Goal: Task Accomplishment & Management: Manage account settings

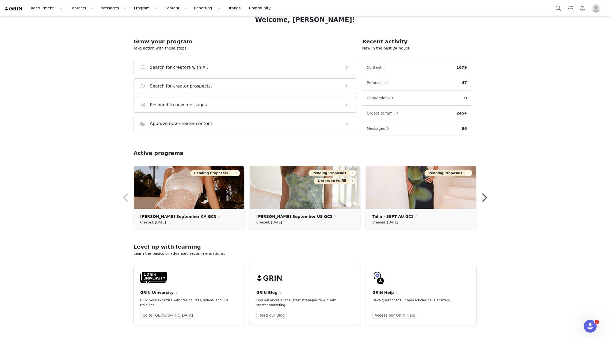
scroll to position [33, 0]
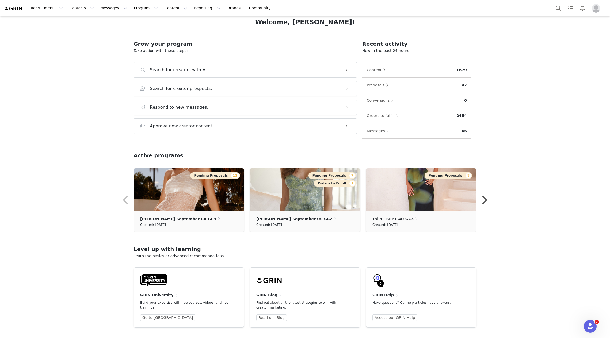
click at [600, 12] on span "Profile" at bounding box center [596, 8] width 9 height 9
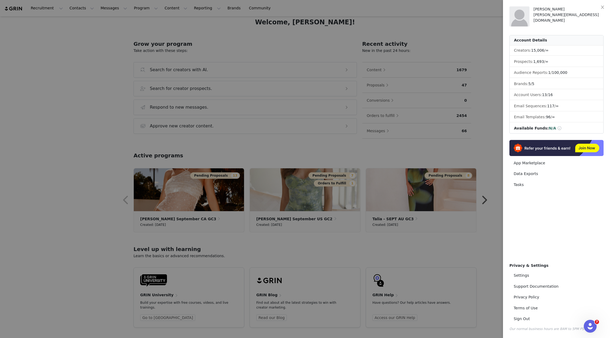
click at [494, 130] on div at bounding box center [305, 169] width 610 height 338
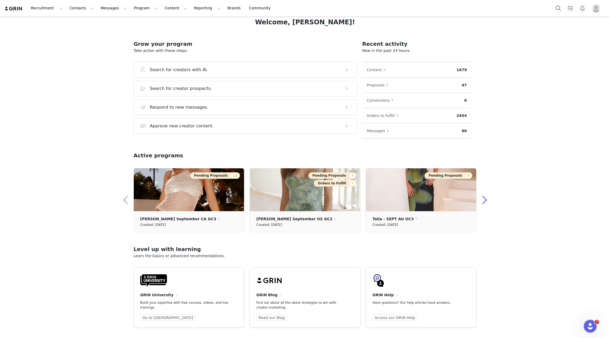
click at [486, 199] on button "button" at bounding box center [484, 200] width 11 height 13
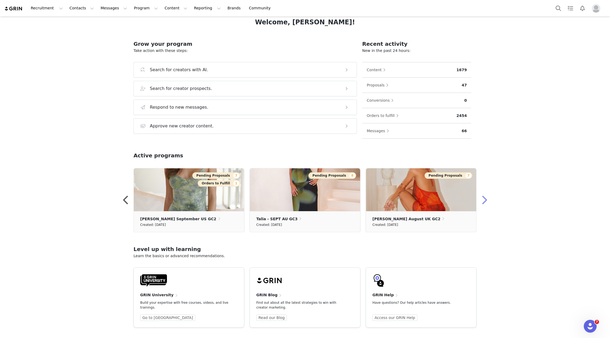
click at [486, 199] on button "button" at bounding box center [484, 200] width 11 height 13
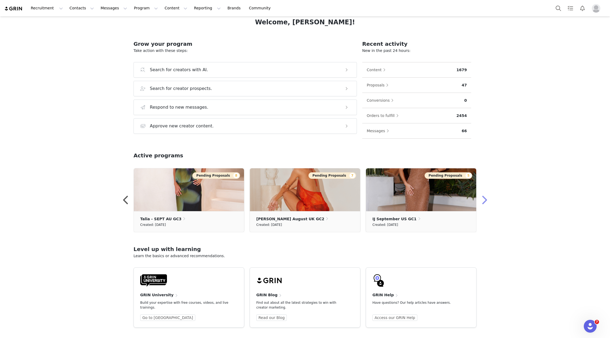
click at [487, 200] on button "button" at bounding box center [484, 200] width 11 height 13
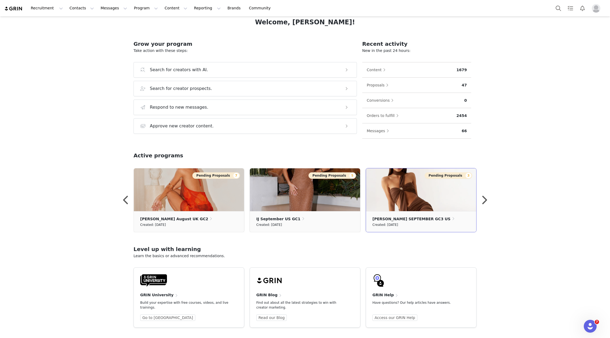
click at [455, 200] on img at bounding box center [421, 189] width 110 height 43
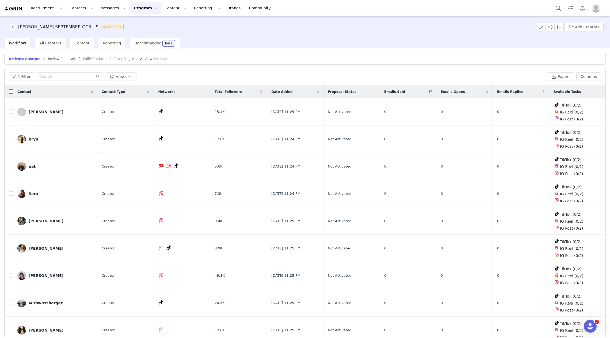
click at [10, 92] on input "checkbox" at bounding box center [11, 91] width 4 height 4
checkbox input "true"
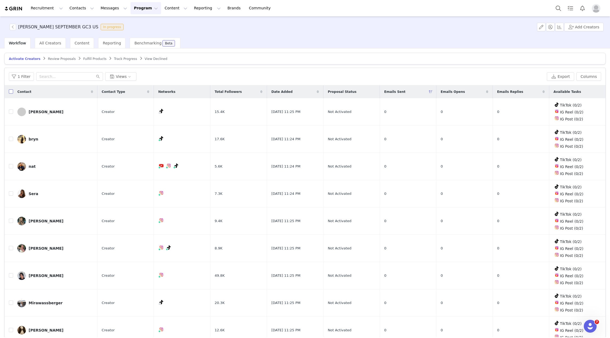
checkbox input "true"
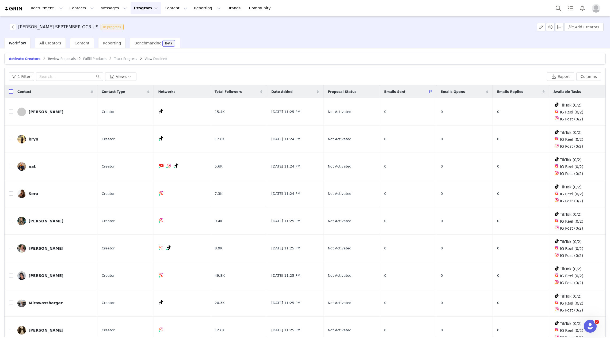
checkbox input "true"
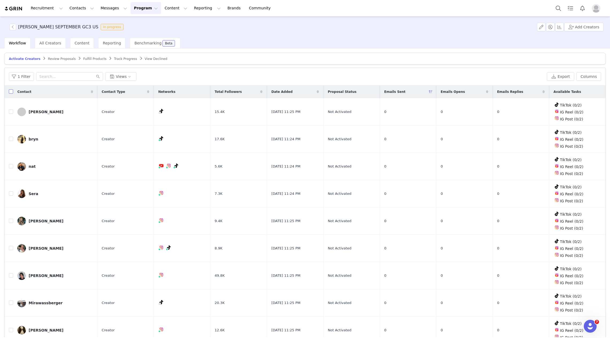
checkbox input "true"
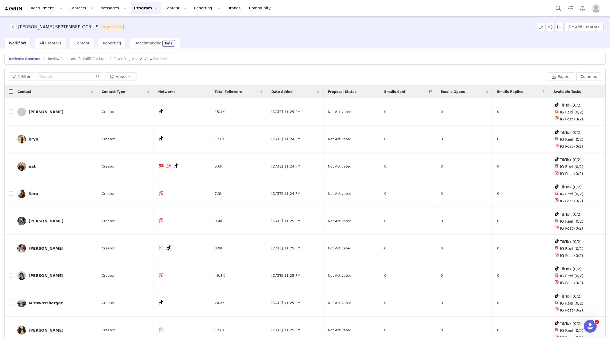
checkbox input "true"
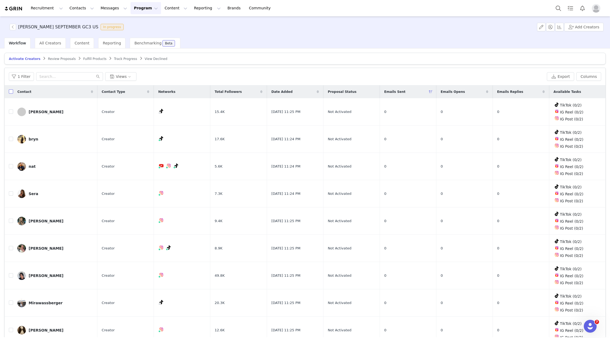
checkbox input "true"
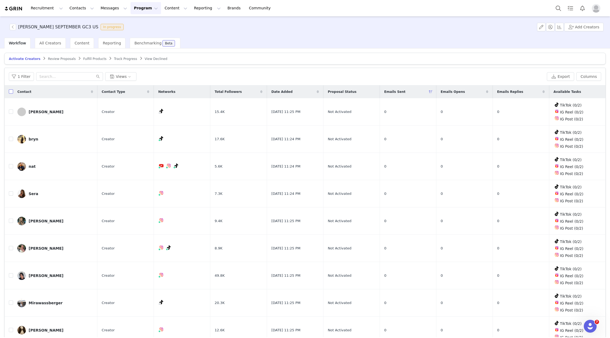
checkbox input "true"
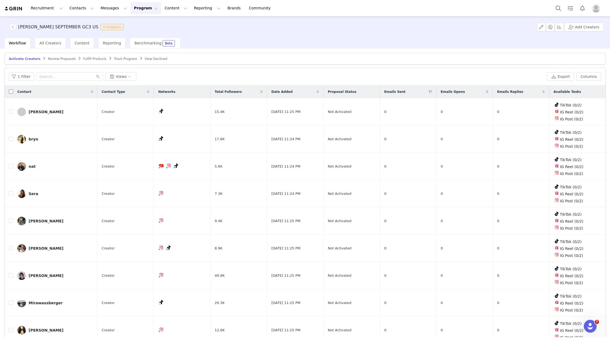
checkbox input "true"
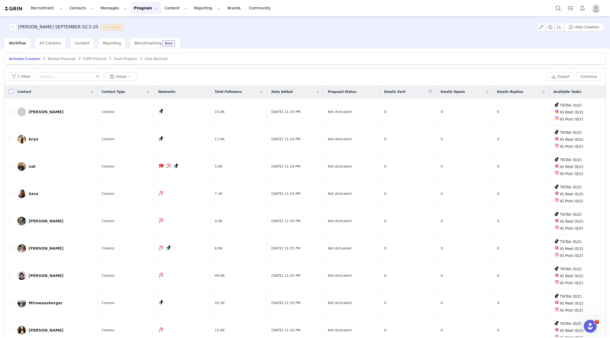
checkbox input "true"
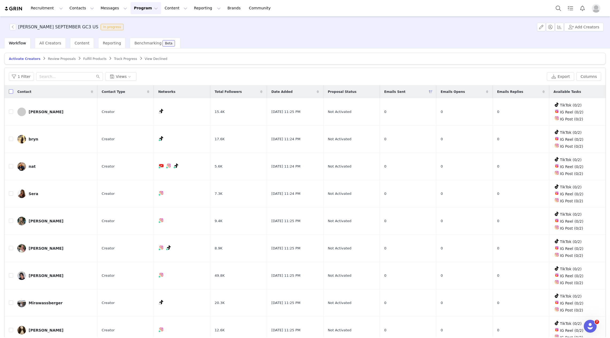
checkbox input "true"
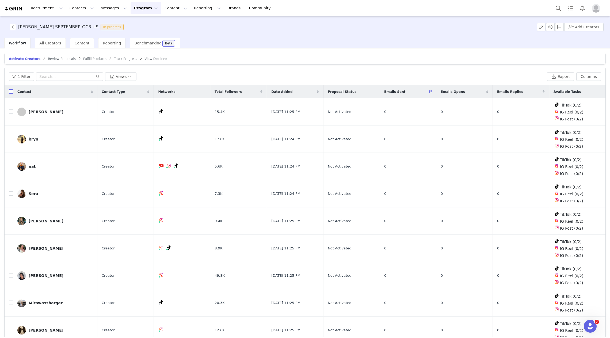
checkbox input "true"
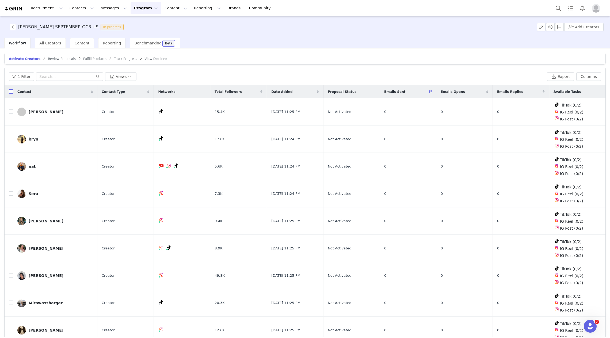
checkbox input "true"
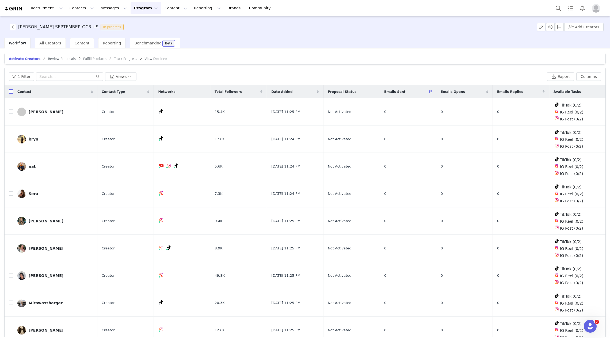
checkbox input "true"
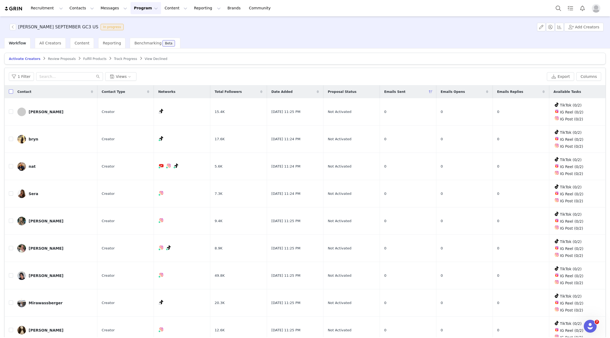
checkbox input "true"
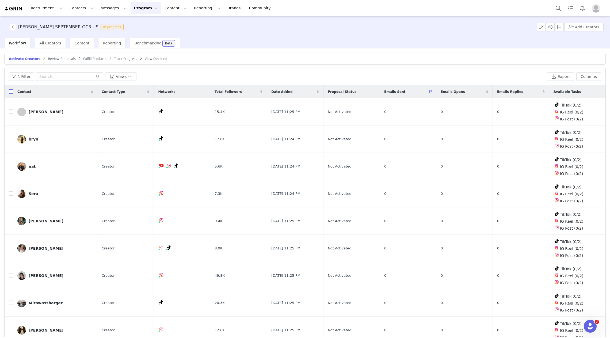
checkbox input "true"
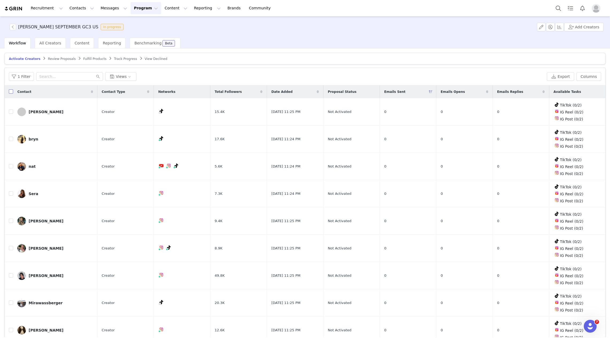
checkbox input "true"
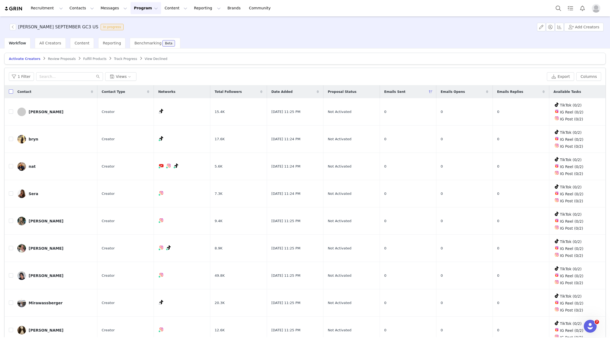
checkbox input "true"
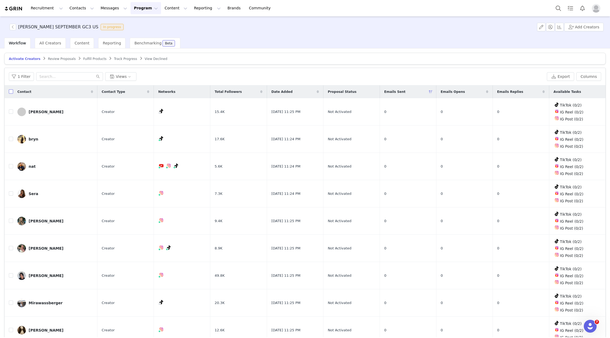
checkbox input "true"
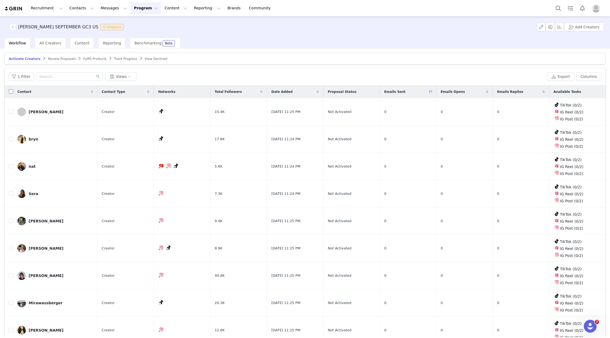
checkbox input "true"
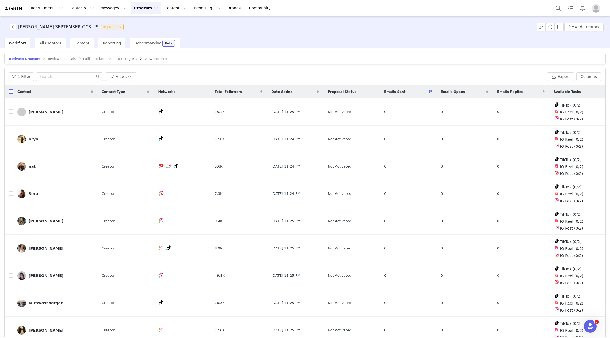
checkbox input "true"
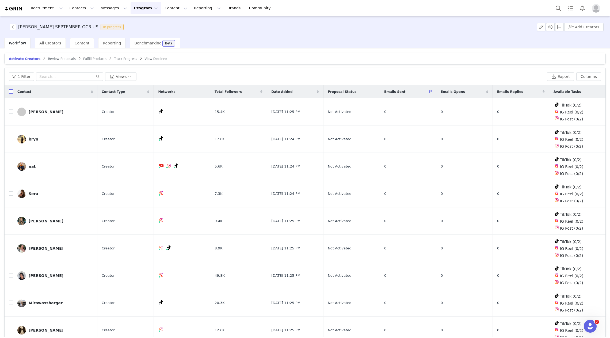
checkbox input "true"
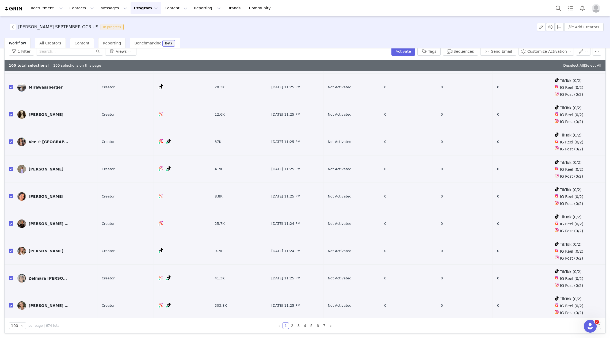
scroll to position [109, 0]
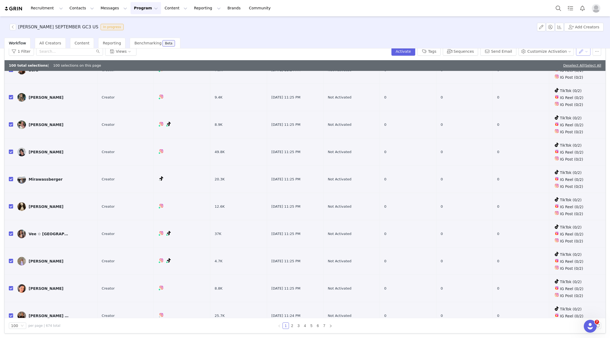
click at [583, 54] on button "button" at bounding box center [583, 51] width 15 height 9
click at [565, 79] on span "Change Owner" at bounding box center [563, 79] width 28 height 6
click at [537, 73] on div "Select Owner" at bounding box center [554, 70] width 50 height 5
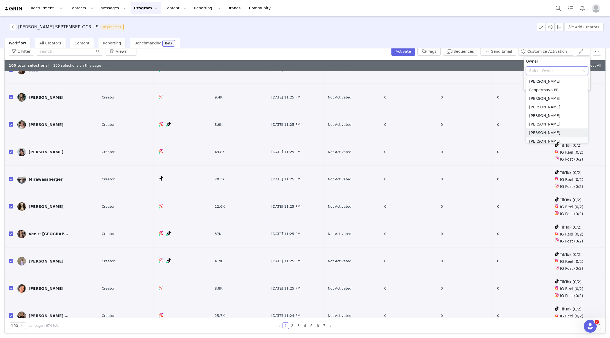
scroll to position [3, 0]
click at [538, 138] on li "[PERSON_NAME]" at bounding box center [557, 138] width 62 height 9
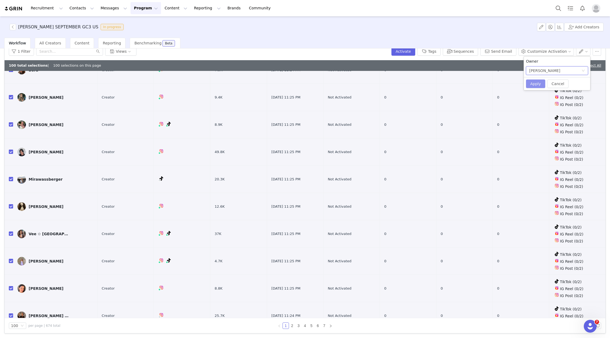
click at [534, 83] on button "Apply" at bounding box center [535, 83] width 19 height 9
click at [366, 54] on div "1 Filter Views" at bounding box center [199, 51] width 381 height 9
click at [462, 52] on button "Sequences" at bounding box center [460, 51] width 35 height 9
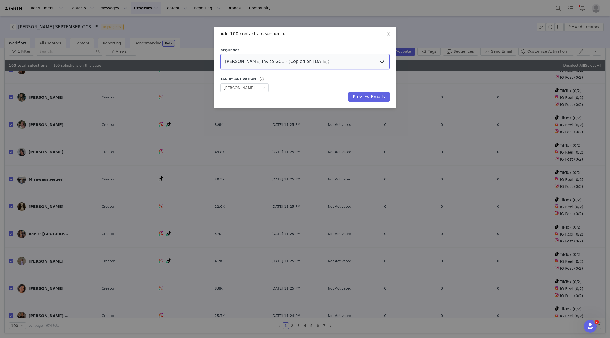
click at [347, 62] on select "Isabella Invite GC1 - (Copied on Sep 2, 2025) Content Follow Up Urban Jungle Je…" at bounding box center [304, 61] width 169 height 15
select select "57fa1489-11be-4c73-86bc-08c2f79b7902"
click at [220, 54] on select "Isabella Invite GC1 - (Copied on Sep 2, 2025) Content Follow Up Urban Jungle Je…" at bounding box center [304, 61] width 169 height 15
click at [369, 97] on button "Preview Emails" at bounding box center [368, 97] width 41 height 10
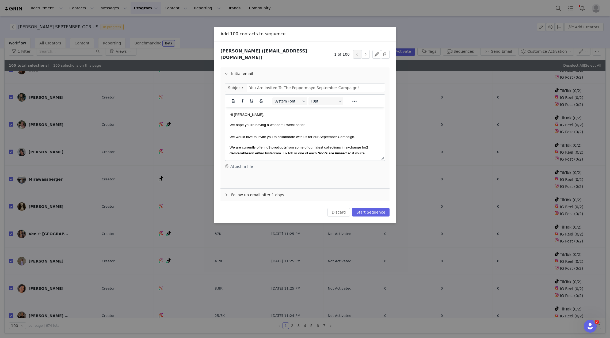
scroll to position [0, 0]
click at [363, 210] on button "Start Sequence" at bounding box center [370, 212] width 37 height 9
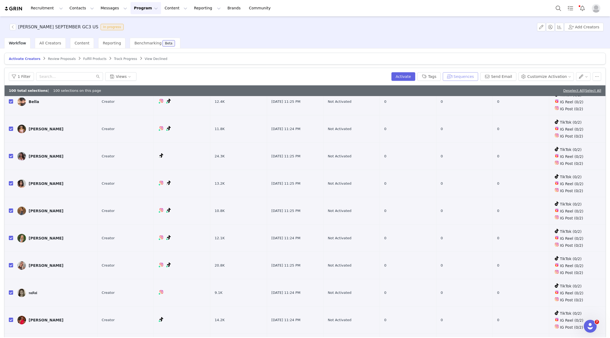
scroll to position [25, 0]
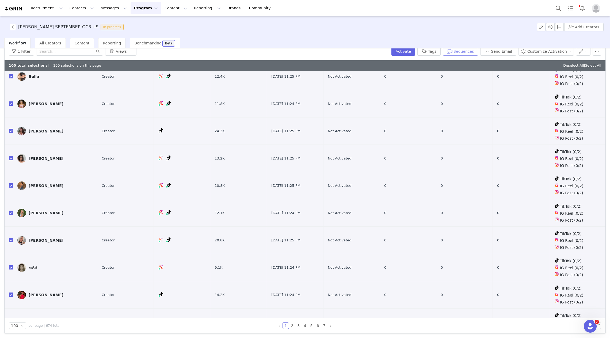
click at [465, 51] on button "Sequences" at bounding box center [460, 51] width 35 height 9
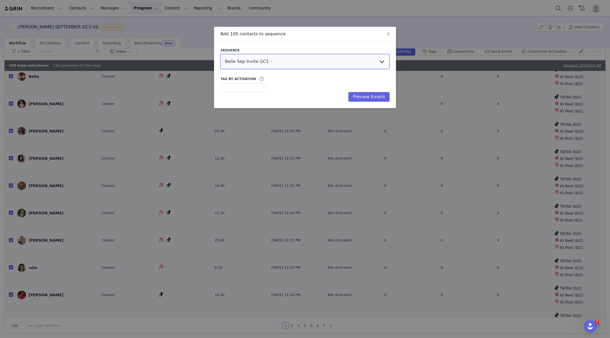
click at [323, 64] on select "Belle Sep Invite GC1 - Content Follow Up Urban Jungle Jess Sept US GC3 Talia Se…" at bounding box center [304, 61] width 169 height 15
select select "57fa1489-11be-4c73-86bc-08c2f79b7902"
click at [220, 54] on select "Belle Sep Invite GC1 - Content Follow Up Urban Jungle Jess Sept US GC3 Talia Se…" at bounding box center [304, 61] width 169 height 15
click at [362, 100] on button "Preview Emails" at bounding box center [368, 97] width 41 height 10
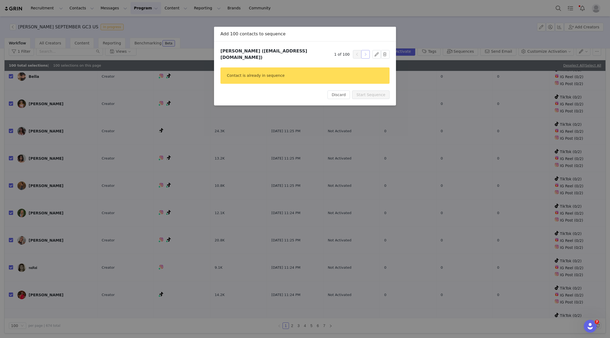
click at [368, 54] on button "button" at bounding box center [365, 54] width 9 height 9
click at [397, 36] on div "Add 100 contacts to sequence Sequence Belle Sep Invite GC1 - Content Follow Up …" at bounding box center [305, 169] width 610 height 338
click at [347, 90] on button "Discard" at bounding box center [339, 94] width 23 height 9
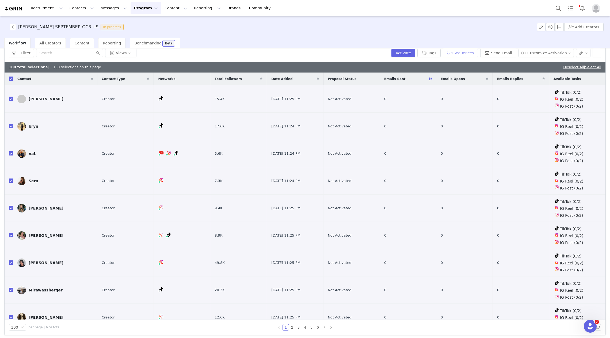
scroll to position [0, 0]
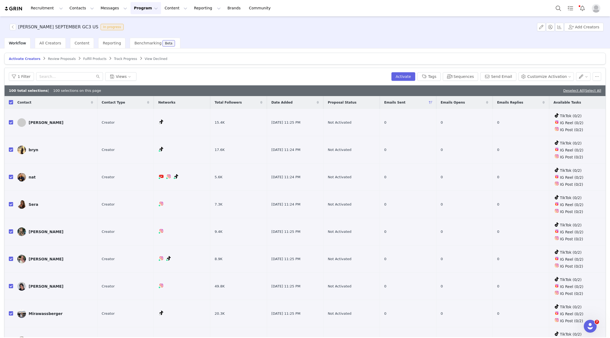
click at [55, 57] on span "Review Proposals" at bounding box center [62, 59] width 28 height 4
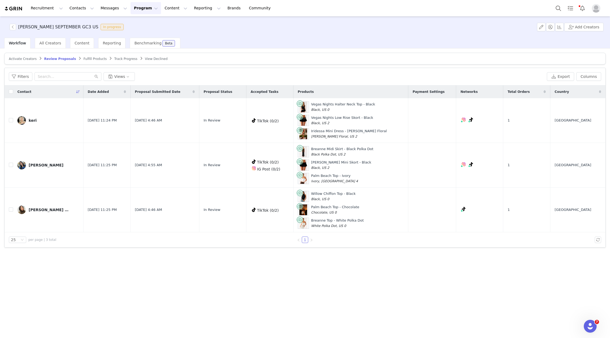
click at [24, 61] on article "Activate Creators Review Proposals Fulfill Products Track Progress View Declined" at bounding box center [305, 59] width 602 height 12
click at [28, 58] on span "Activate Creators" at bounding box center [23, 59] width 28 height 4
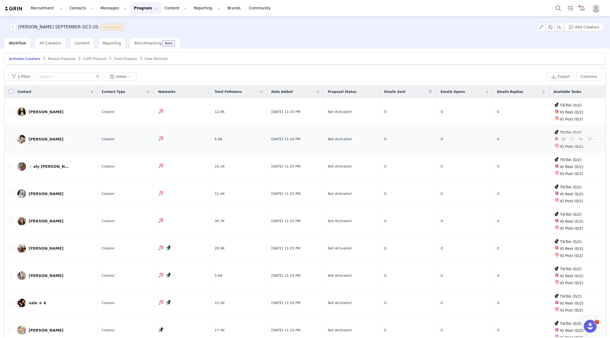
click at [10, 91] on input "checkbox" at bounding box center [11, 91] width 4 height 4
checkbox input "true"
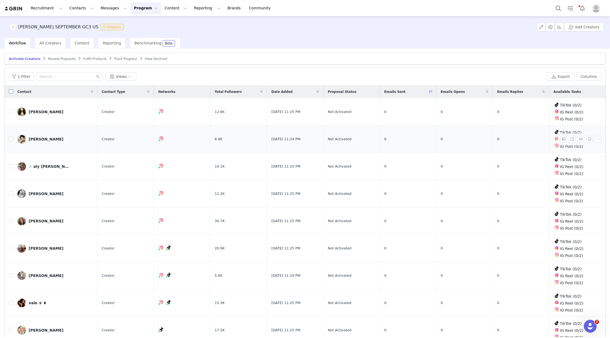
checkbox input "true"
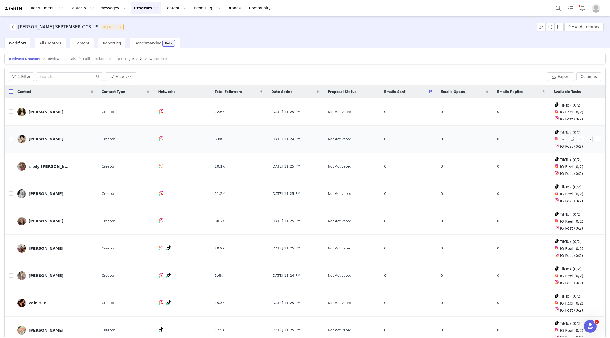
checkbox input "true"
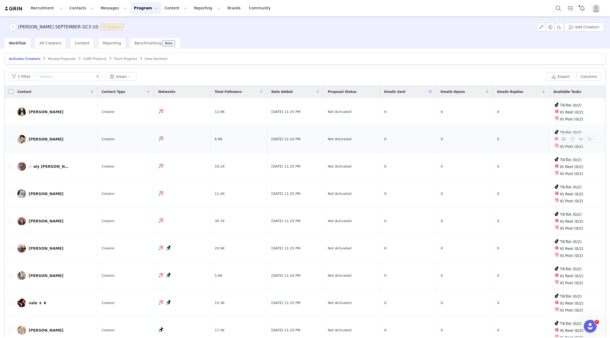
checkbox input "true"
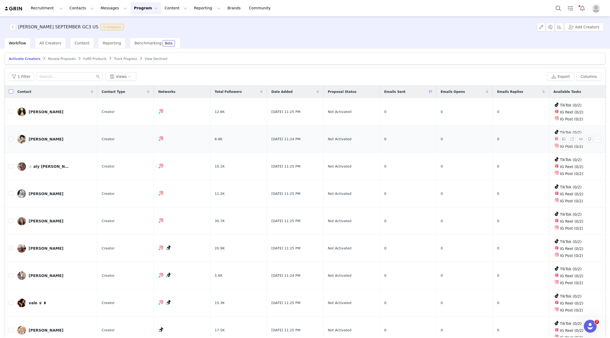
checkbox input "true"
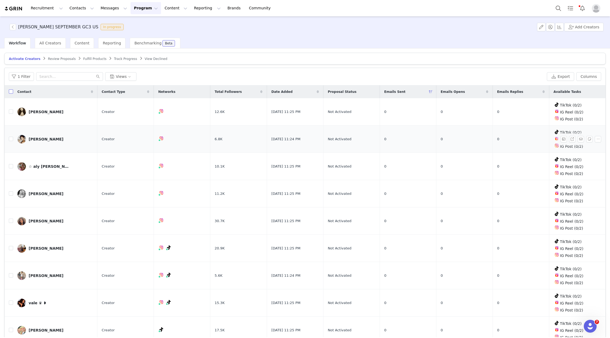
checkbox input "true"
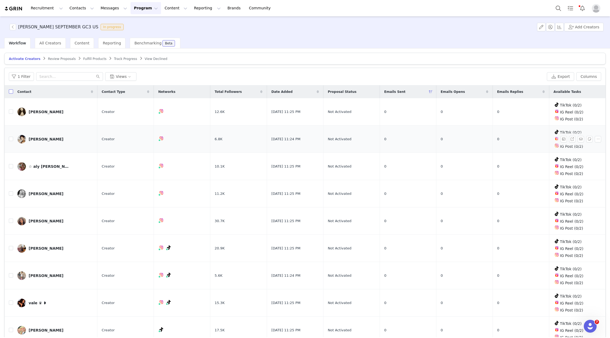
checkbox input "true"
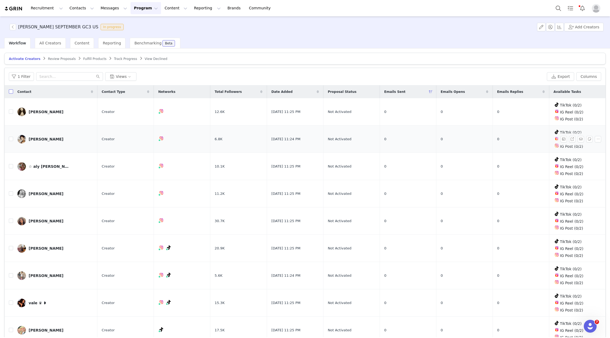
checkbox input "true"
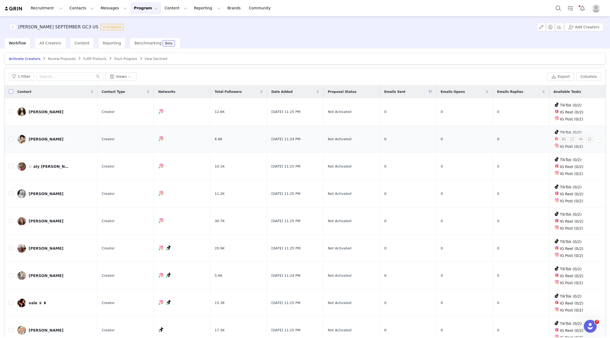
checkbox input "true"
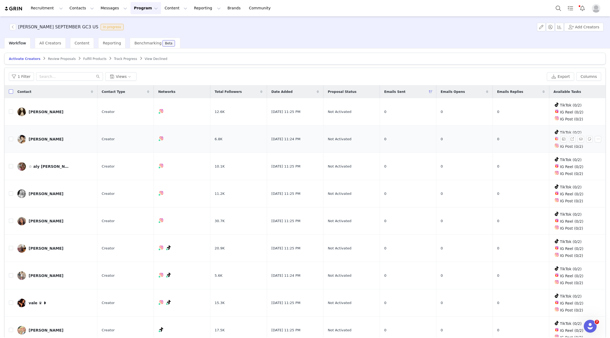
checkbox input "true"
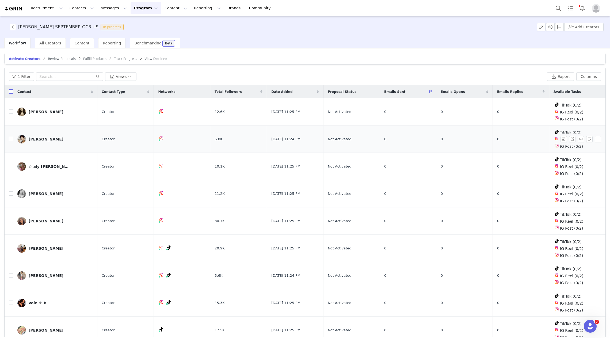
checkbox input "true"
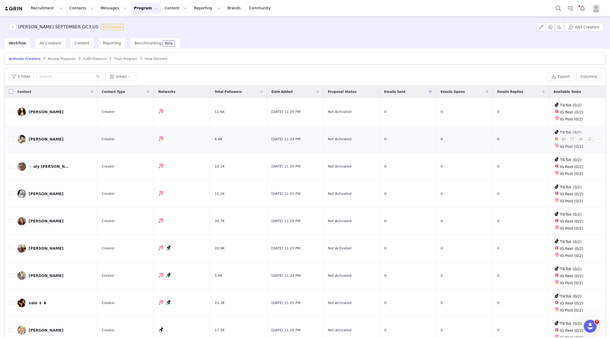
checkbox input "true"
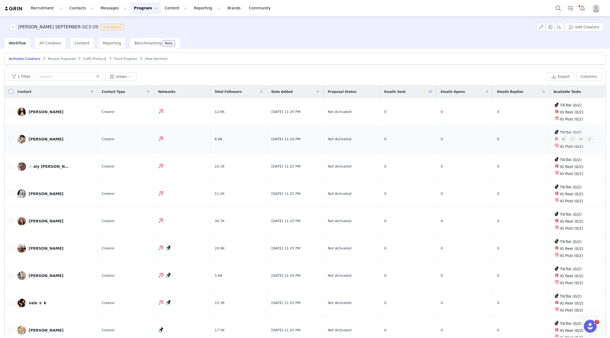
checkbox input "true"
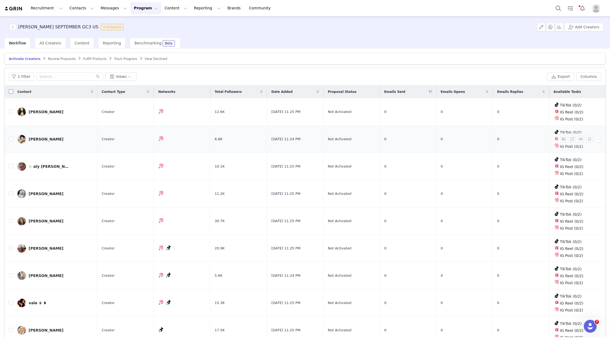
checkbox input "true"
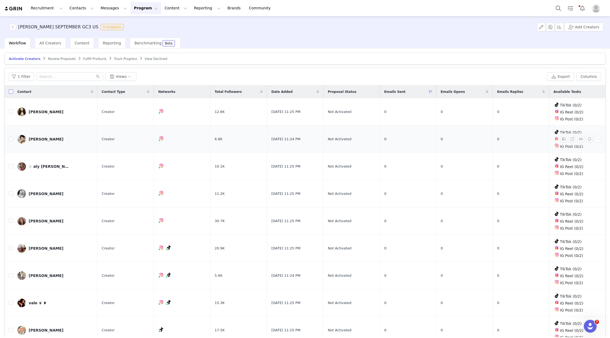
checkbox input "true"
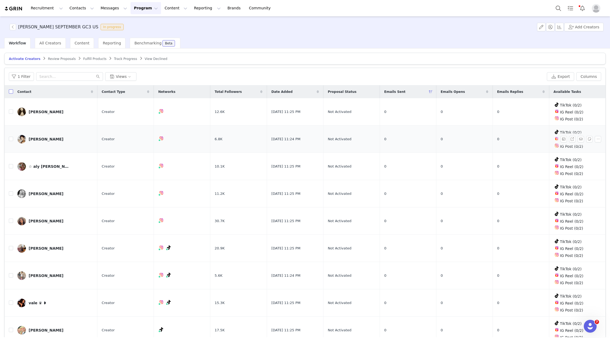
checkbox input "true"
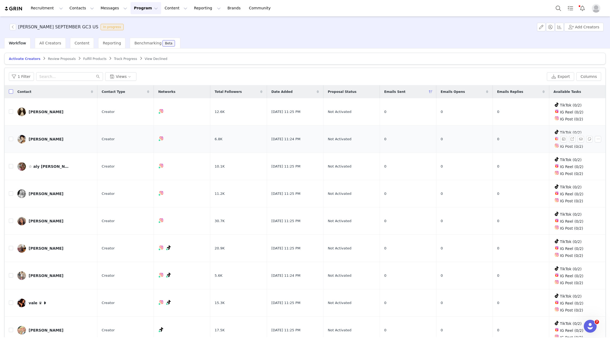
checkbox input "true"
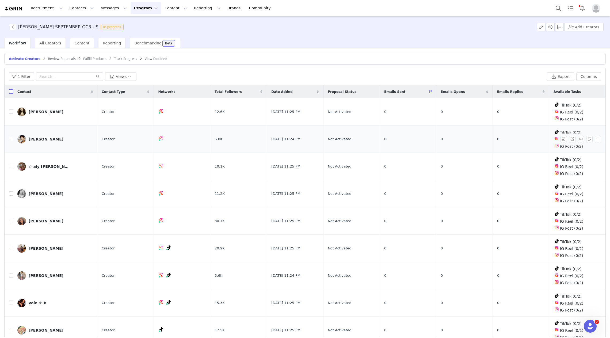
checkbox input "true"
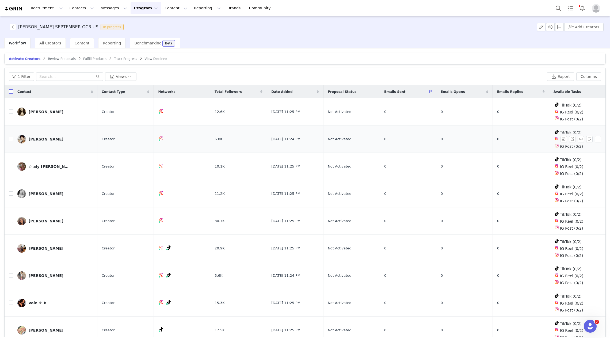
checkbox input "true"
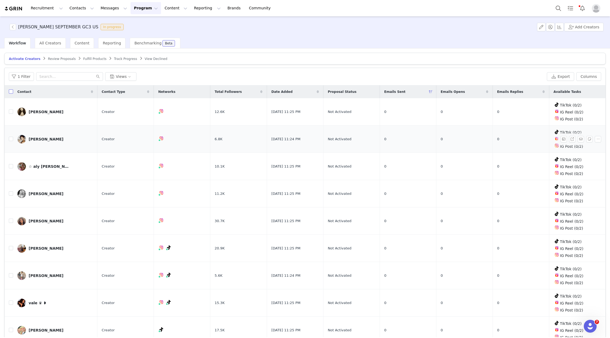
checkbox input "true"
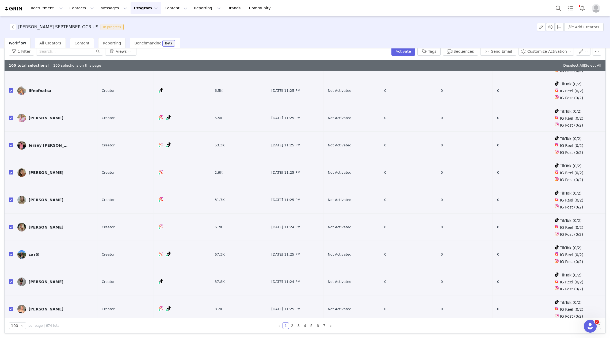
scroll to position [499, 0]
click at [573, 67] on div "Deselect All | Select All" at bounding box center [582, 65] width 38 height 5
click at [563, 63] on link "Deselect All" at bounding box center [573, 65] width 21 height 4
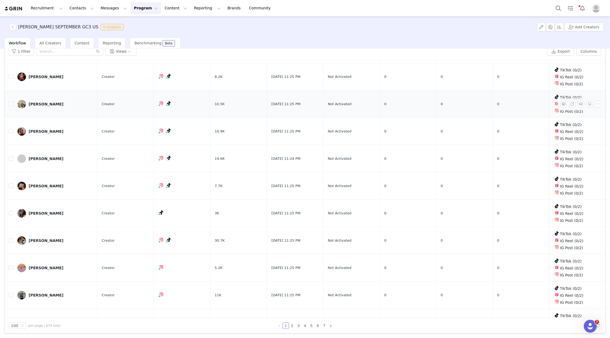
scroll to position [834, 0]
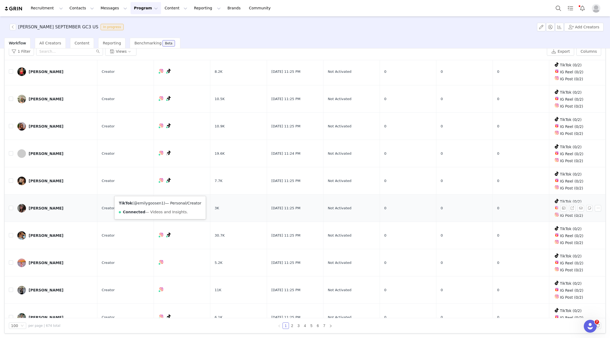
click at [154, 201] on link "@emilygoosen1" at bounding box center [149, 203] width 30 height 4
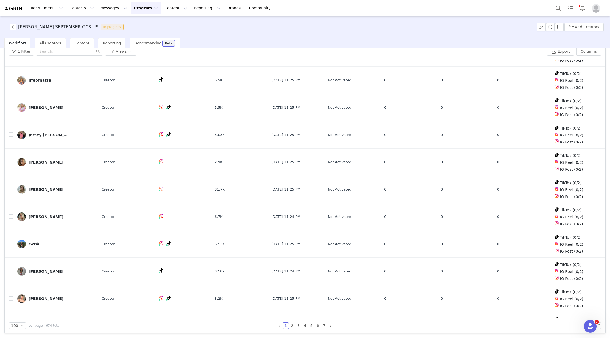
scroll to position [493, 0]
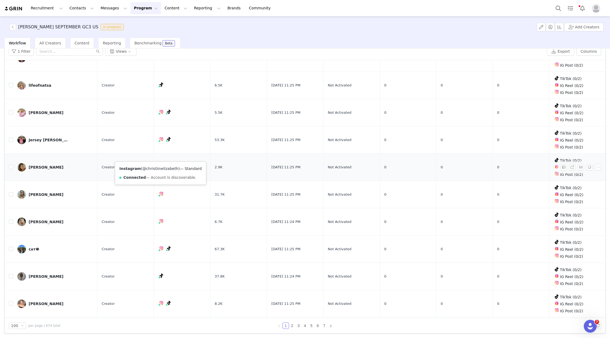
click at [158, 167] on link "@christiinelizabeth" at bounding box center [160, 168] width 36 height 4
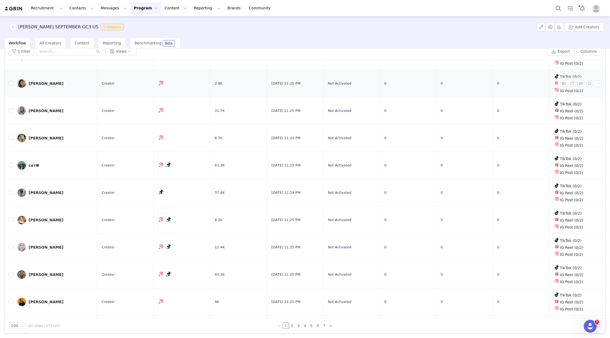
scroll to position [577, 0]
click at [12, 80] on input "checkbox" at bounding box center [11, 82] width 4 height 4
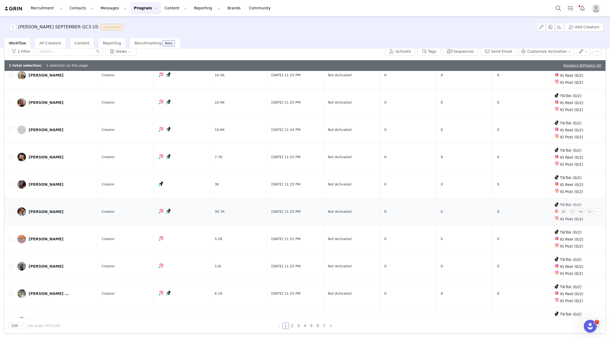
scroll to position [870, 0]
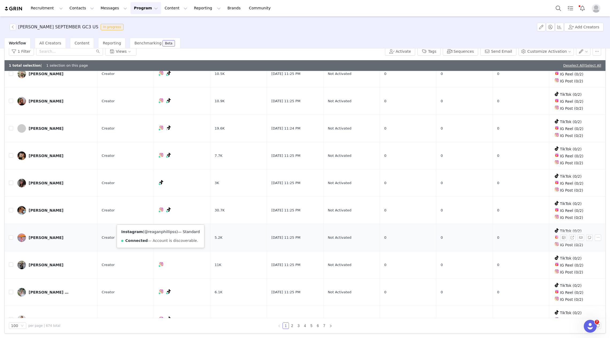
click at [158, 231] on link "@reaganphillipss" at bounding box center [160, 232] width 32 height 4
click at [10, 235] on input "checkbox" at bounding box center [11, 237] width 4 height 4
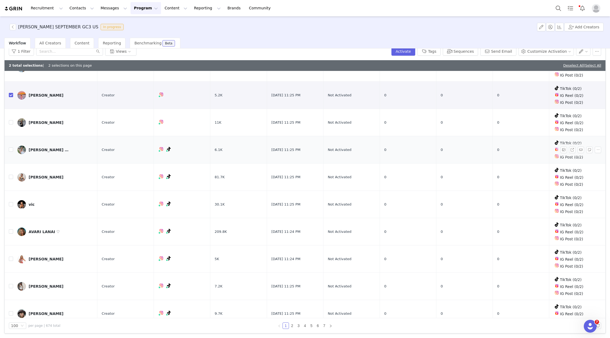
scroll to position [1014, 0]
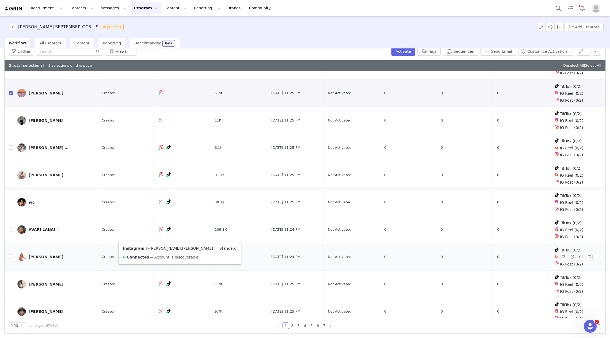
click at [155, 247] on link "@susan.otts" at bounding box center [179, 248] width 67 height 4
click at [11, 254] on input "checkbox" at bounding box center [11, 256] width 4 height 4
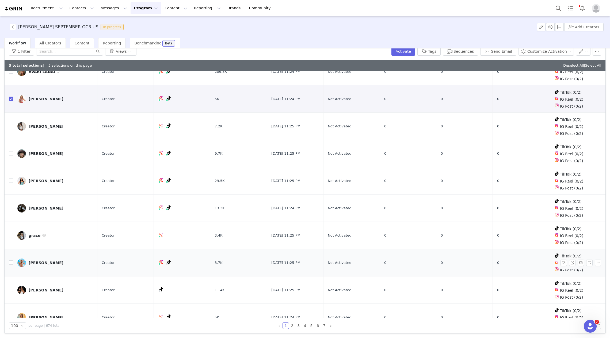
scroll to position [1177, 0]
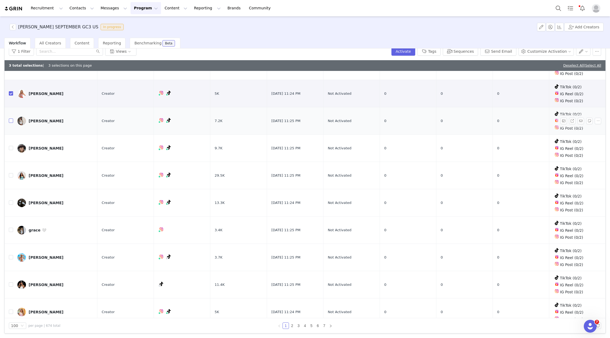
click at [11, 119] on input "checkbox" at bounding box center [11, 121] width 4 height 4
click at [12, 228] on input "checkbox" at bounding box center [11, 230] width 4 height 4
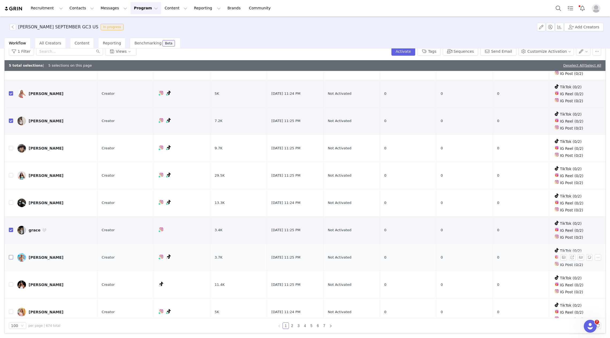
click at [11, 255] on input "checkbox" at bounding box center [11, 257] width 4 height 4
click at [157, 298] on link "@ellevangastle" at bounding box center [160, 300] width 29 height 4
click at [10, 310] on input "checkbox" at bounding box center [11, 312] width 4 height 4
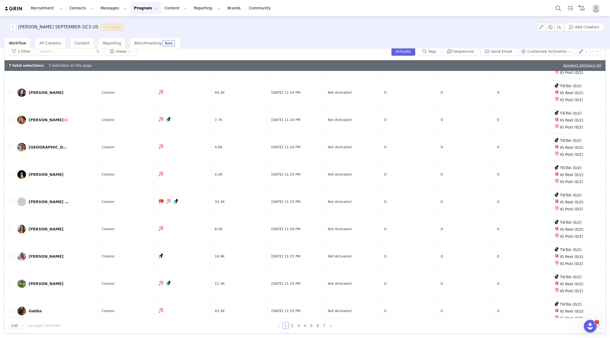
scroll to position [1456, 0]
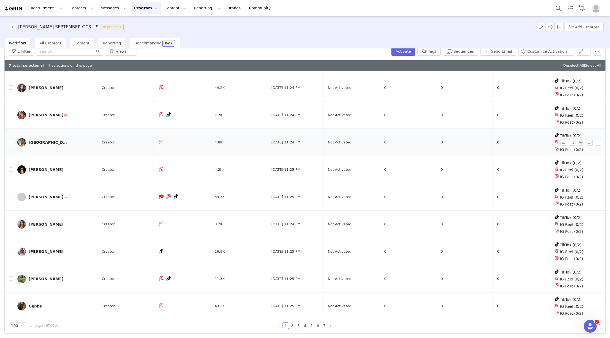
click at [12, 140] on input "checkbox" at bounding box center [11, 142] width 4 height 4
click at [156, 127] on link "@brooklynborders" at bounding box center [160, 128] width 34 height 4
click at [12, 167] on input "checkbox" at bounding box center [11, 169] width 4 height 4
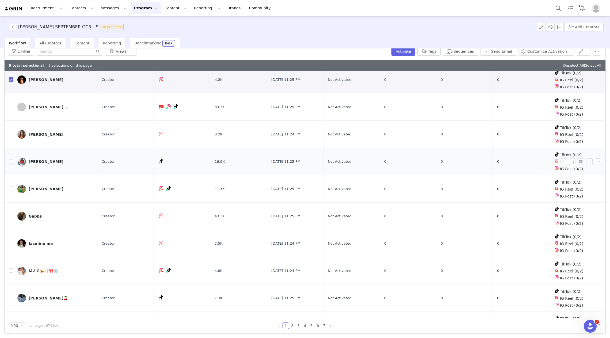
scroll to position [1548, 0]
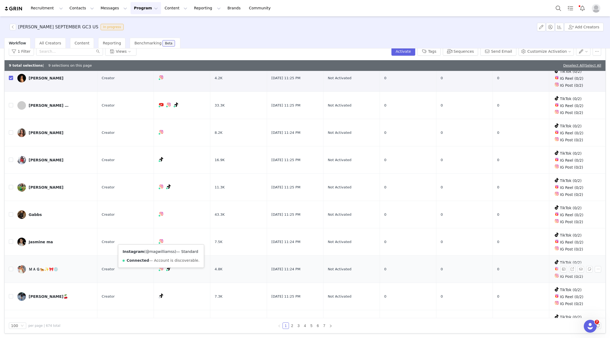
click at [157, 250] on link "@magwilliamss" at bounding box center [160, 251] width 29 height 4
click at [12, 267] on input "checkbox" at bounding box center [11, 269] width 4 height 4
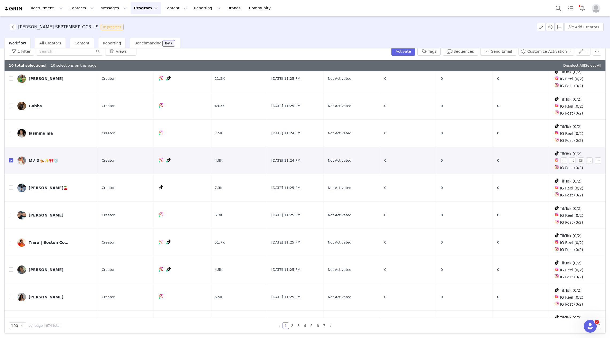
scroll to position [1657, 0]
click at [10, 267] on input "checkbox" at bounding box center [11, 269] width 4 height 4
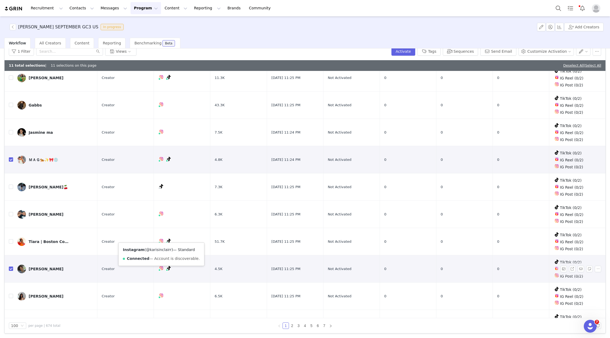
click at [156, 248] on link "@karisinclairr" at bounding box center [158, 250] width 25 height 4
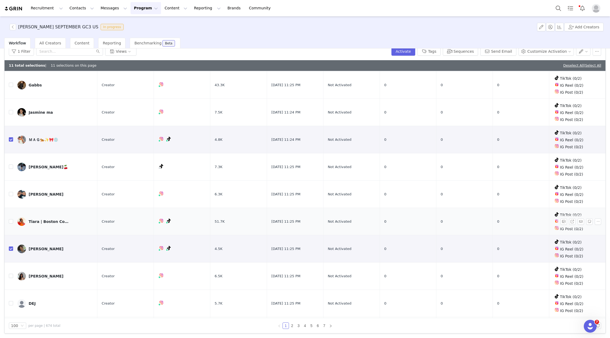
scroll to position [1684, 0]
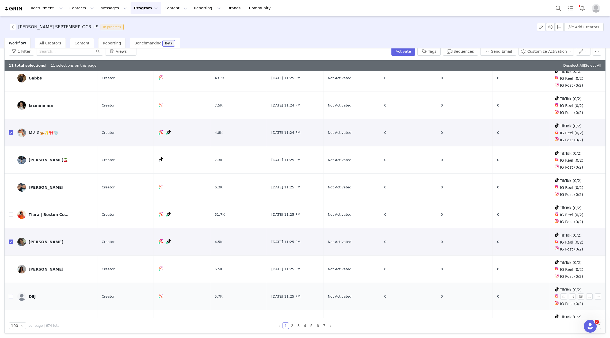
click at [9, 294] on input "checkbox" at bounding box center [11, 296] width 4 height 4
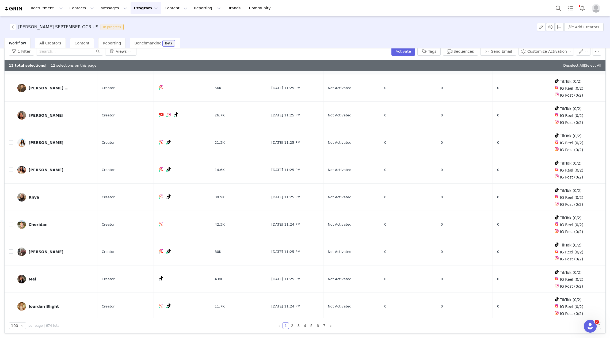
scroll to position [1953, 0]
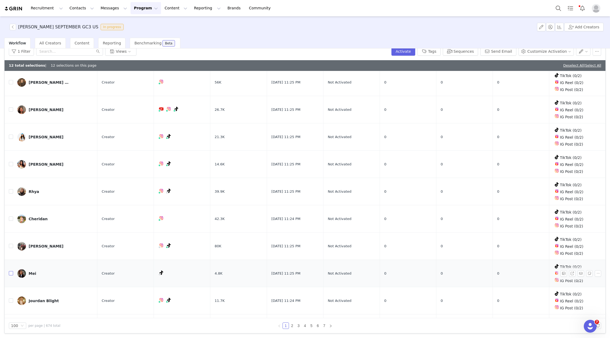
click at [10, 271] on input "checkbox" at bounding box center [11, 273] width 4 height 4
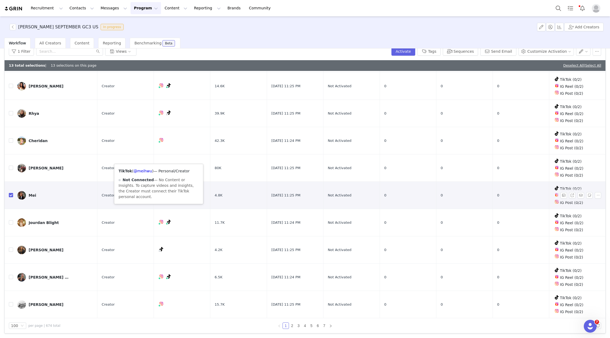
scroll to position [2053, 0]
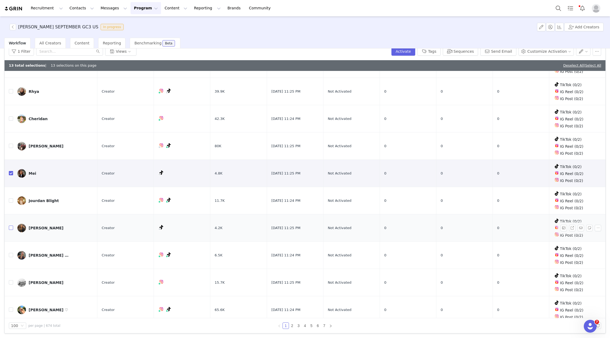
click at [10, 226] on input "checkbox" at bounding box center [11, 228] width 4 height 4
click at [153, 203] on link "@mayachaudhuri" at bounding box center [150, 203] width 35 height 4
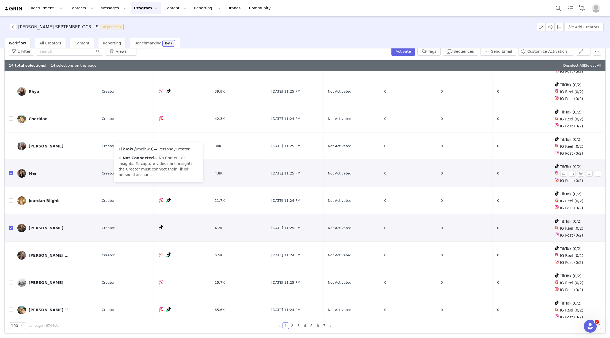
click at [146, 148] on link "@meihwu" at bounding box center [143, 149] width 18 height 4
click at [10, 170] on label at bounding box center [11, 173] width 4 height 6
click at [10, 171] on input "checkbox" at bounding box center [11, 173] width 4 height 4
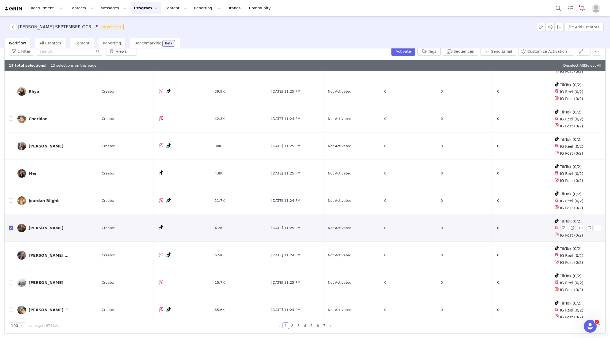
click at [12, 214] on td at bounding box center [9, 227] width 9 height 27
click at [10, 226] on input "checkbox" at bounding box center [11, 228] width 4 height 4
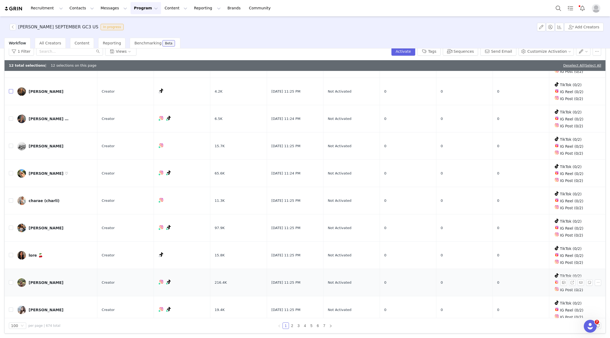
scroll to position [2306, 0]
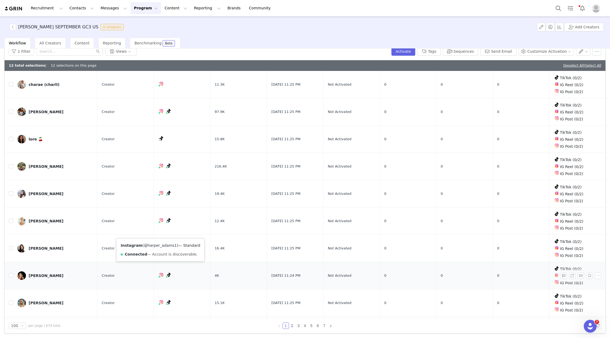
click at [155, 244] on link "@harper_adams1" at bounding box center [160, 245] width 33 height 4
click at [11, 273] on input "checkbox" at bounding box center [11, 275] width 4 height 4
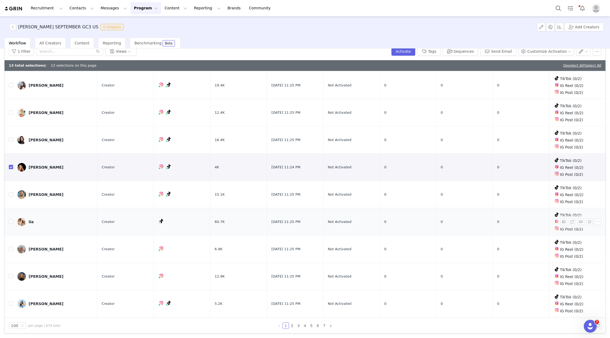
scroll to position [2414, 0]
click at [161, 270] on link "@livelswick" at bounding box center [157, 271] width 22 height 4
click at [11, 301] on input "checkbox" at bounding box center [11, 303] width 4 height 4
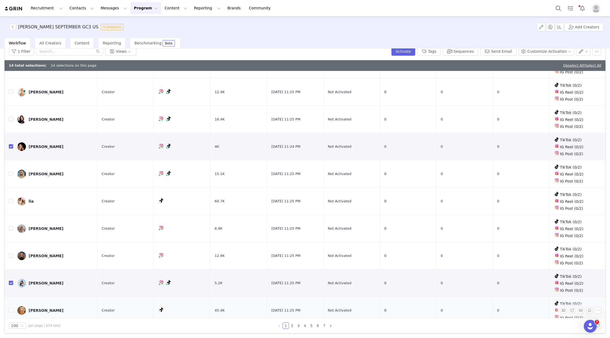
scroll to position [2450, 0]
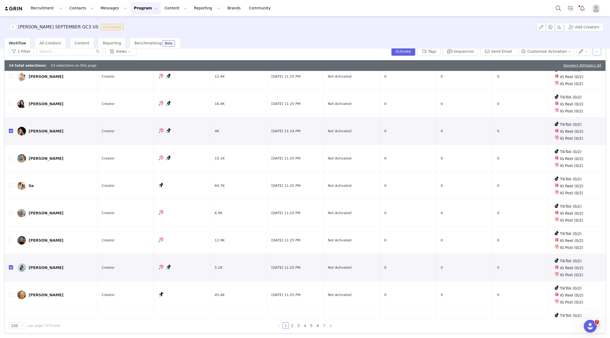
click at [599, 53] on button "button" at bounding box center [597, 51] width 9 height 9
click at [559, 95] on span "Remove Proposal" at bounding box center [562, 96] width 32 height 6
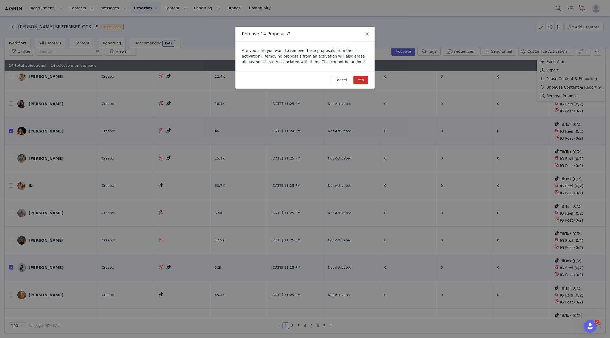
click at [366, 80] on button "Yes" at bounding box center [360, 80] width 15 height 9
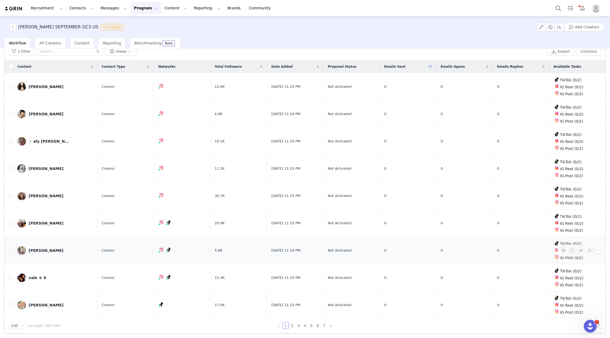
scroll to position [0, 0]
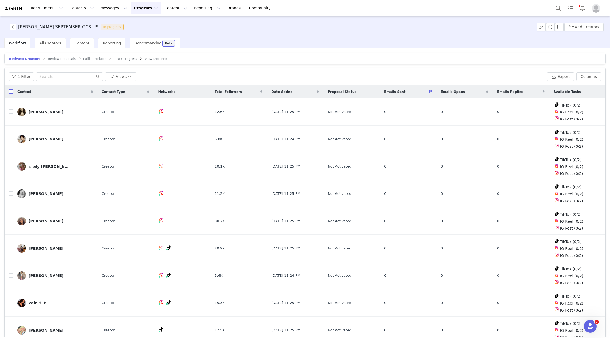
click at [9, 92] on input "checkbox" at bounding box center [11, 91] width 4 height 4
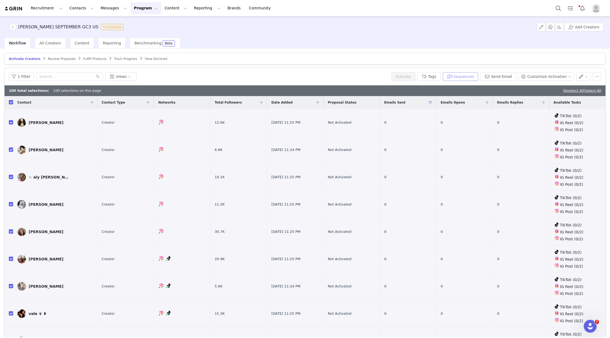
click at [473, 76] on button "Sequences" at bounding box center [460, 76] width 35 height 9
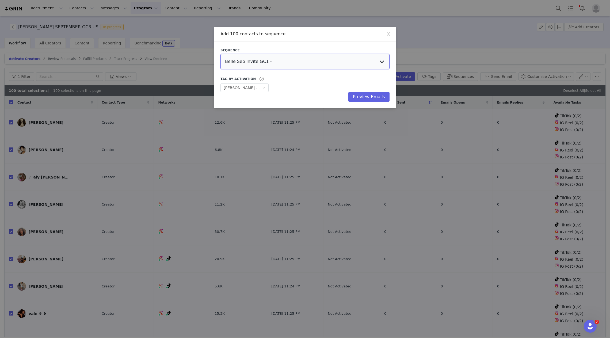
click at [327, 64] on select "Belle Sep Invite GC1 - Content Follow Up Urban Jungle Jess Sept US GC3 Talia Se…" at bounding box center [304, 61] width 169 height 15
click at [220, 54] on select "Belle Sep Invite GC1 - Content Follow Up Urban Jungle Jess Sept US GC3 Talia Se…" at bounding box center [304, 61] width 169 height 15
click at [371, 99] on button "Preview Emails" at bounding box center [368, 97] width 41 height 10
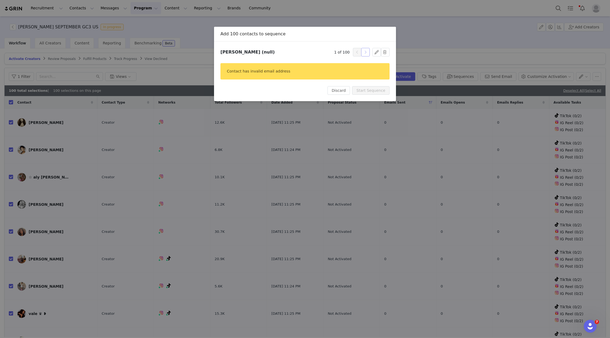
click at [367, 53] on button "button" at bounding box center [365, 52] width 9 height 9
click at [367, 55] on button "button" at bounding box center [365, 52] width 9 height 9
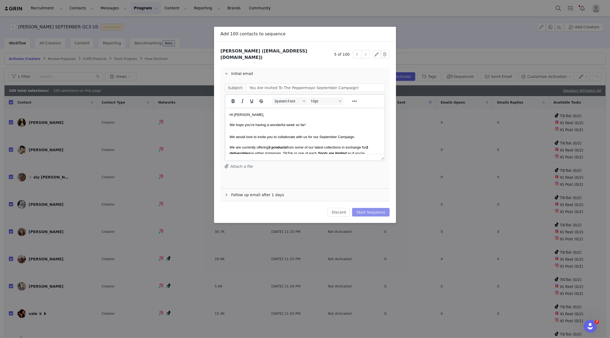
click at [370, 208] on button "Start Sequence" at bounding box center [370, 212] width 37 height 9
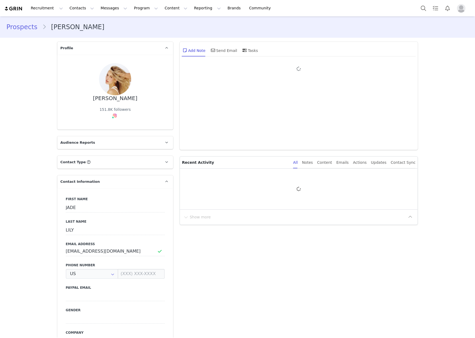
type input "+1 ([GEOGRAPHIC_DATA])"
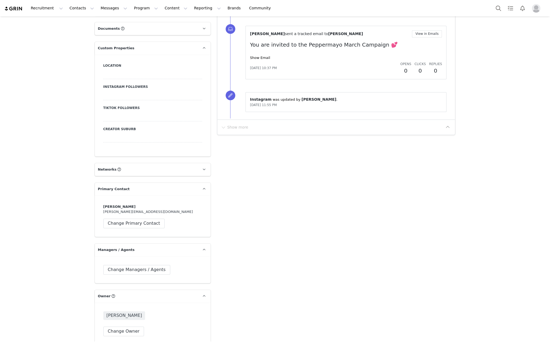
scroll to position [597, 0]
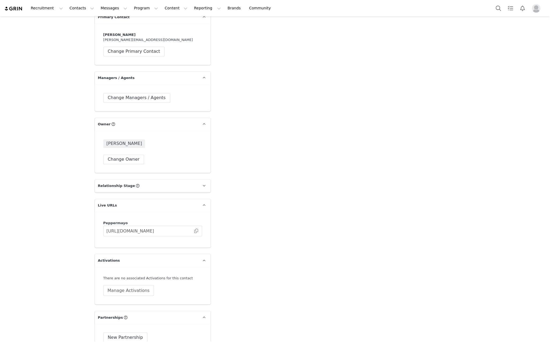
type input "+1 ([GEOGRAPHIC_DATA])"
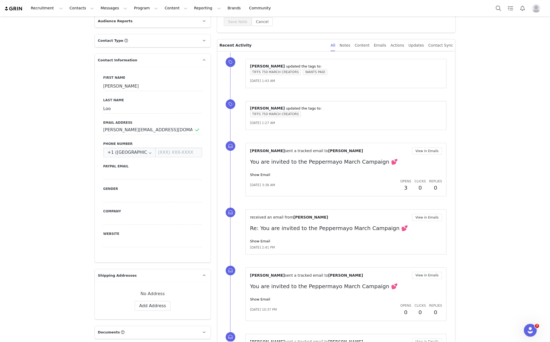
scroll to position [0, 0]
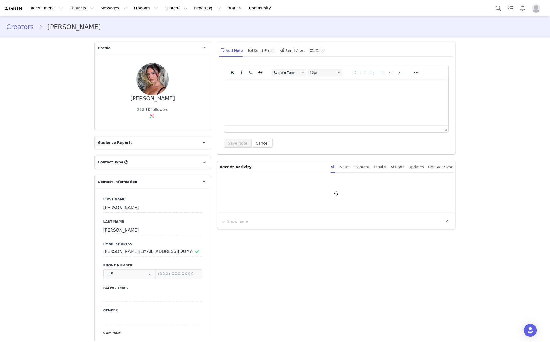
type input "+1 ([GEOGRAPHIC_DATA])"
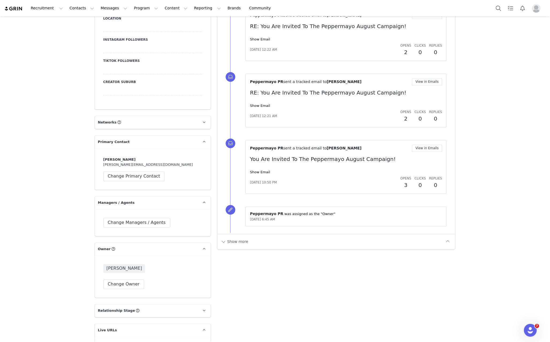
scroll to position [471, 0]
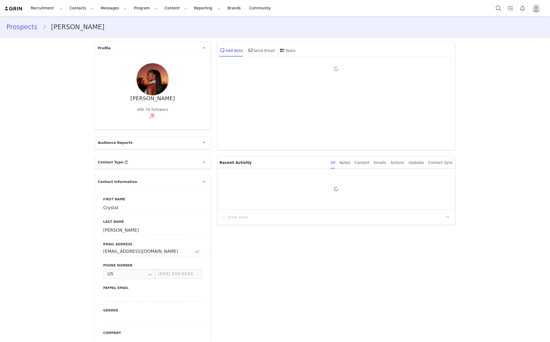
type input "+1 ([GEOGRAPHIC_DATA])"
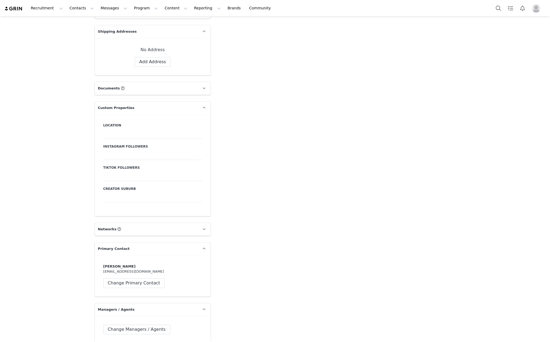
scroll to position [622, 0]
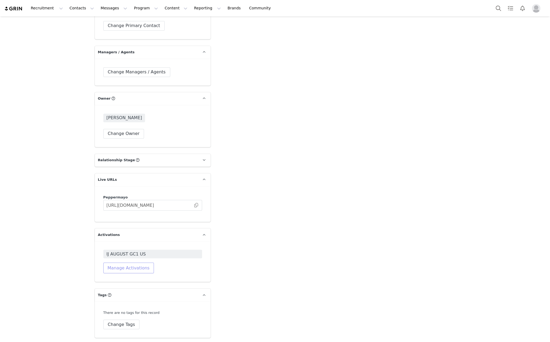
click at [119, 267] on button "Manage Activations" at bounding box center [128, 267] width 51 height 11
click at [126, 288] on div "Select Activation" at bounding box center [114, 288] width 52 height 8
click at [127, 288] on div "Select Activation" at bounding box center [114, 288] width 52 height 8
click at [126, 287] on div "Select Activation" at bounding box center [114, 288] width 52 height 8
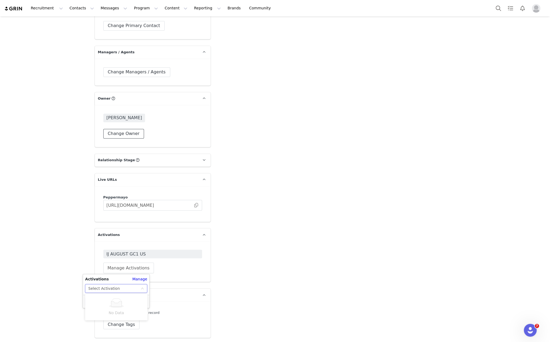
click at [129, 135] on button "Change Owner" at bounding box center [123, 134] width 41 height 10
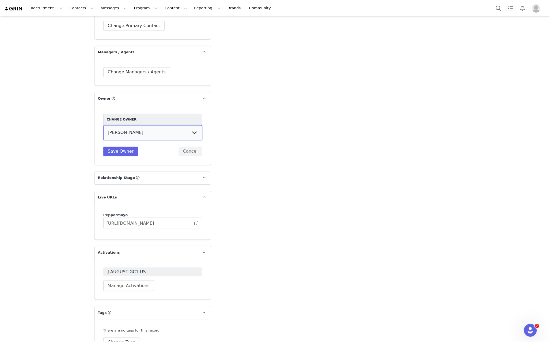
click at [145, 133] on select "Elizabeth Shehata Peppermayo PR Tiffany Poullos Talia Skuse Meg Amphlett Holly …" at bounding box center [152, 132] width 99 height 15
select select "5aafceea-4526-42d5-8296-6422f76d8d9c"
click at [103, 125] on select "Elizabeth Shehata Peppermayo PR Tiffany Poullos Talia Skuse Meg Amphlett Holly …" at bounding box center [152, 132] width 99 height 15
click at [127, 148] on button "Save Owner" at bounding box center [120, 151] width 35 height 10
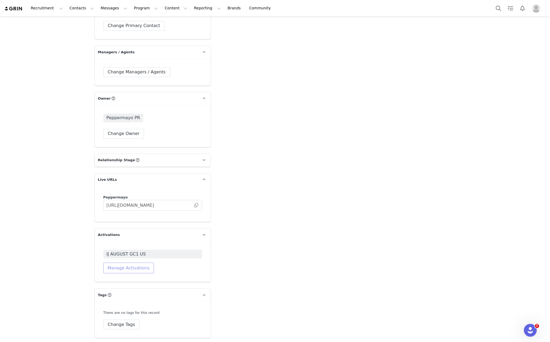
click at [126, 271] on button "Manage Activations" at bounding box center [128, 267] width 51 height 11
click at [129, 293] on div "Activations Manage Select Activation Cancel Apply" at bounding box center [116, 291] width 66 height 34
click at [133, 291] on div "Select Activation" at bounding box center [114, 288] width 52 height 8
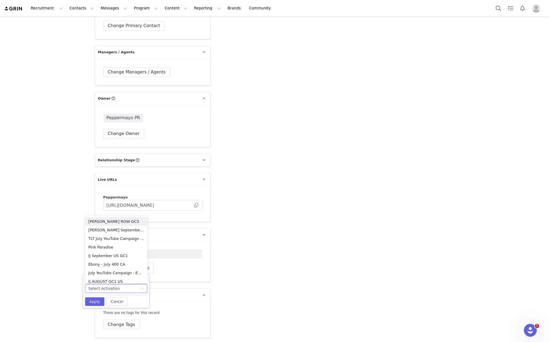
scroll to position [104, 0]
click at [121, 254] on li "IJ September US GC1" at bounding box center [116, 254] width 62 height 9
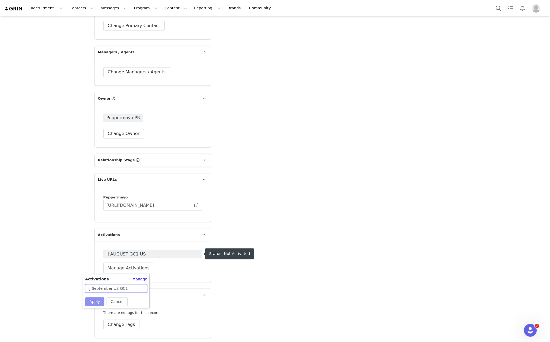
click at [94, 300] on button "Apply" at bounding box center [94, 301] width 19 height 9
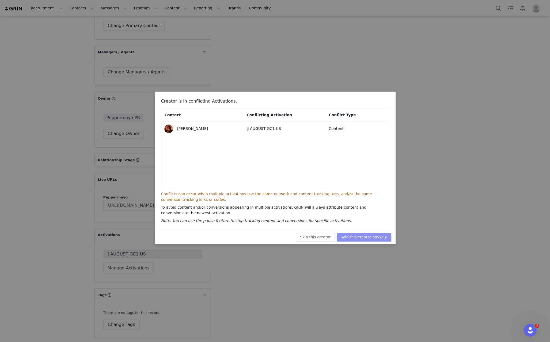
click at [366, 237] on button "Add this creator anyway" at bounding box center [364, 237] width 54 height 9
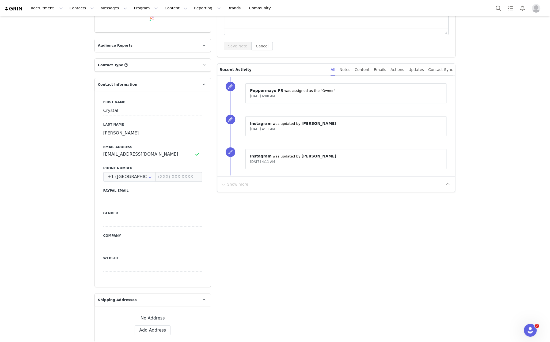
scroll to position [0, 0]
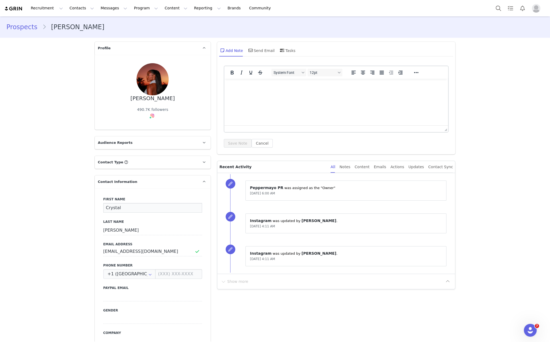
click at [108, 209] on input "Crystal" at bounding box center [152, 208] width 99 height 10
click at [107, 231] on input "Nicole" at bounding box center [152, 230] width 99 height 10
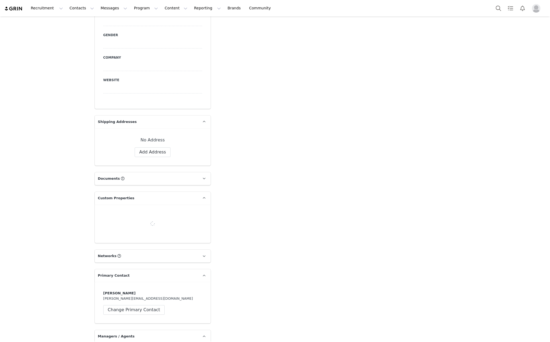
type input "+1 ([GEOGRAPHIC_DATA])"
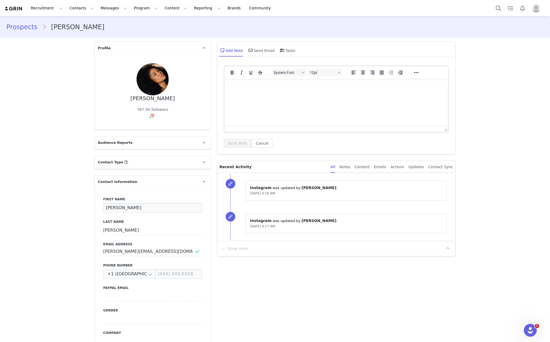
click at [115, 206] on input "Teaira" at bounding box center [152, 208] width 99 height 10
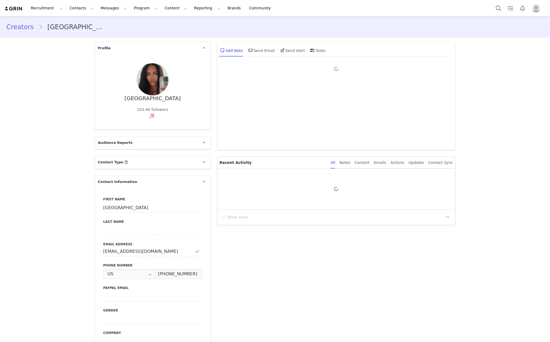
type input "+1 ([GEOGRAPHIC_DATA])"
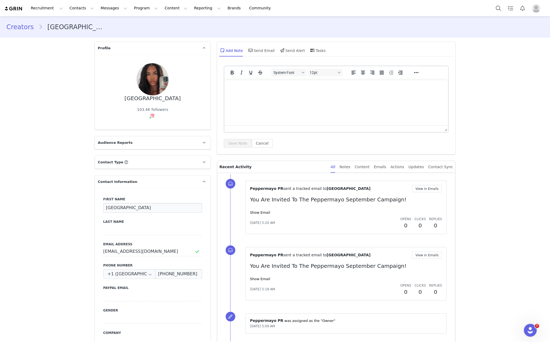
click at [120, 206] on input "[GEOGRAPHIC_DATA]" at bounding box center [152, 208] width 99 height 10
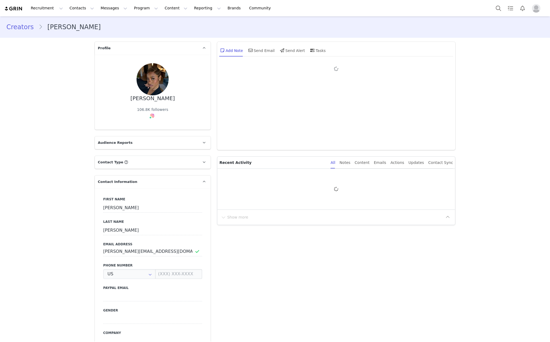
type input "+1 ([GEOGRAPHIC_DATA])"
